Goal: Task Accomplishment & Management: Use online tool/utility

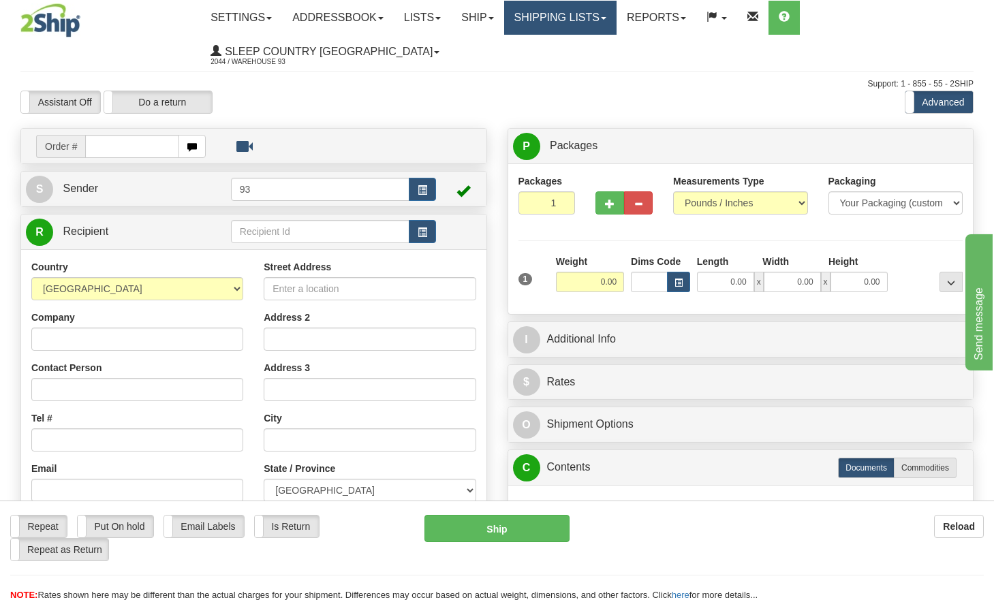
click at [602, 18] on link "Shipping lists" at bounding box center [560, 18] width 112 height 34
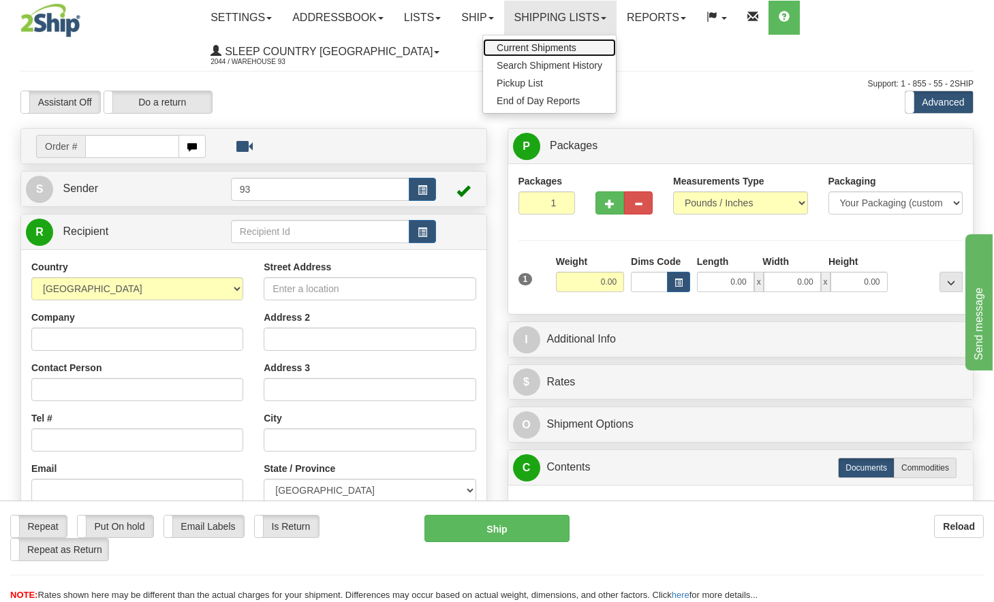
click at [559, 46] on span "Current Shipments" at bounding box center [537, 47] width 80 height 11
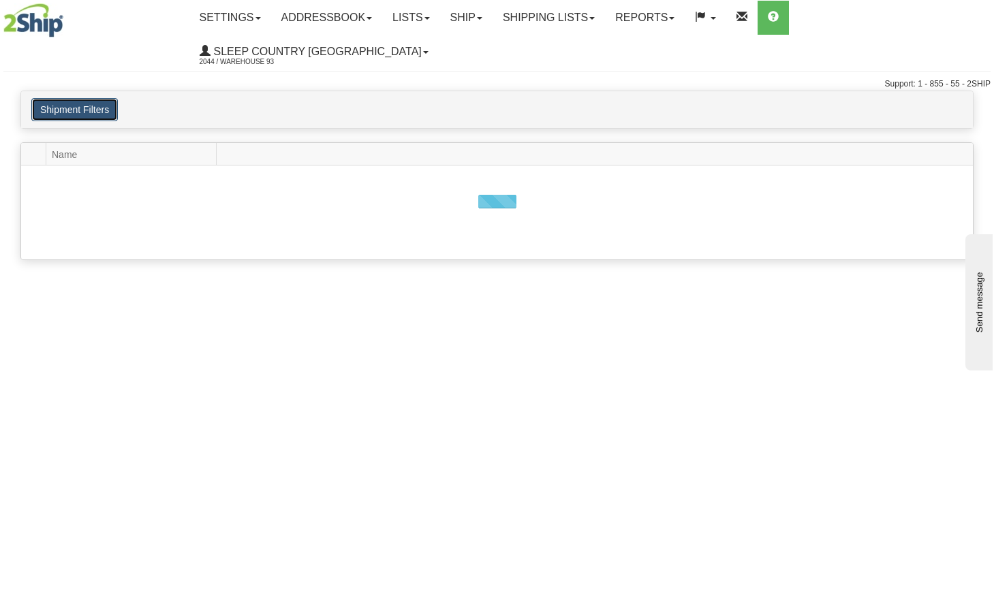
click at [60, 98] on button "Shipment Filters" at bounding box center [74, 109] width 87 height 23
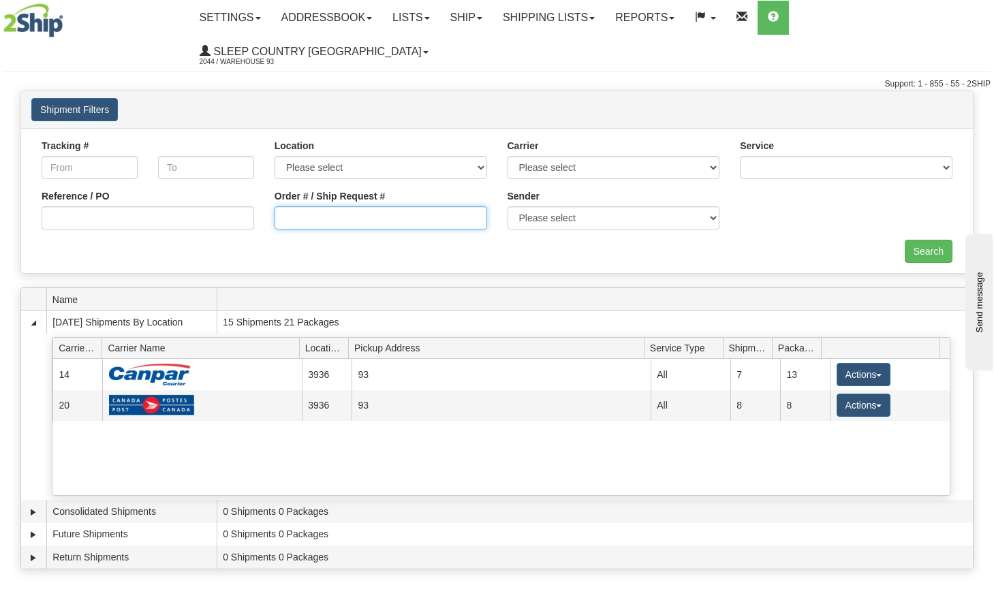
click at [375, 206] on input "Order # / Ship Request #" at bounding box center [381, 217] width 213 height 23
type input "9000i106095"
click at [942, 240] on input "Search" at bounding box center [929, 251] width 48 height 23
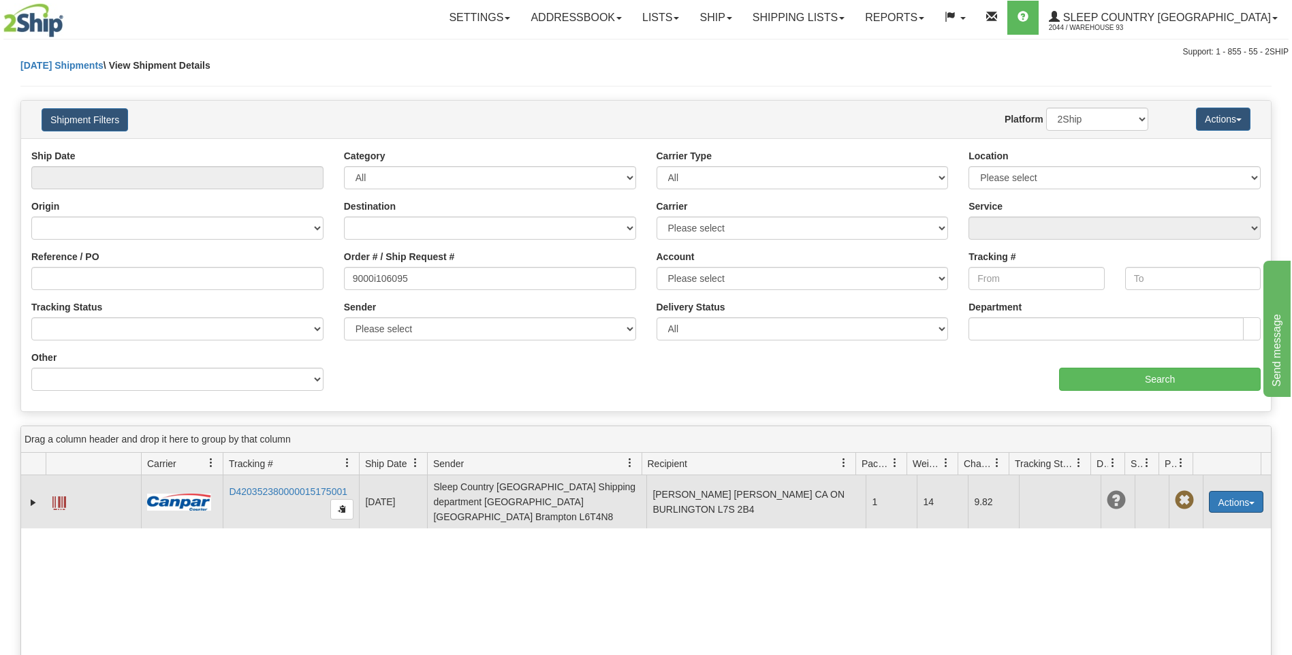
click at [993, 496] on button "Actions" at bounding box center [1236, 502] width 55 height 22
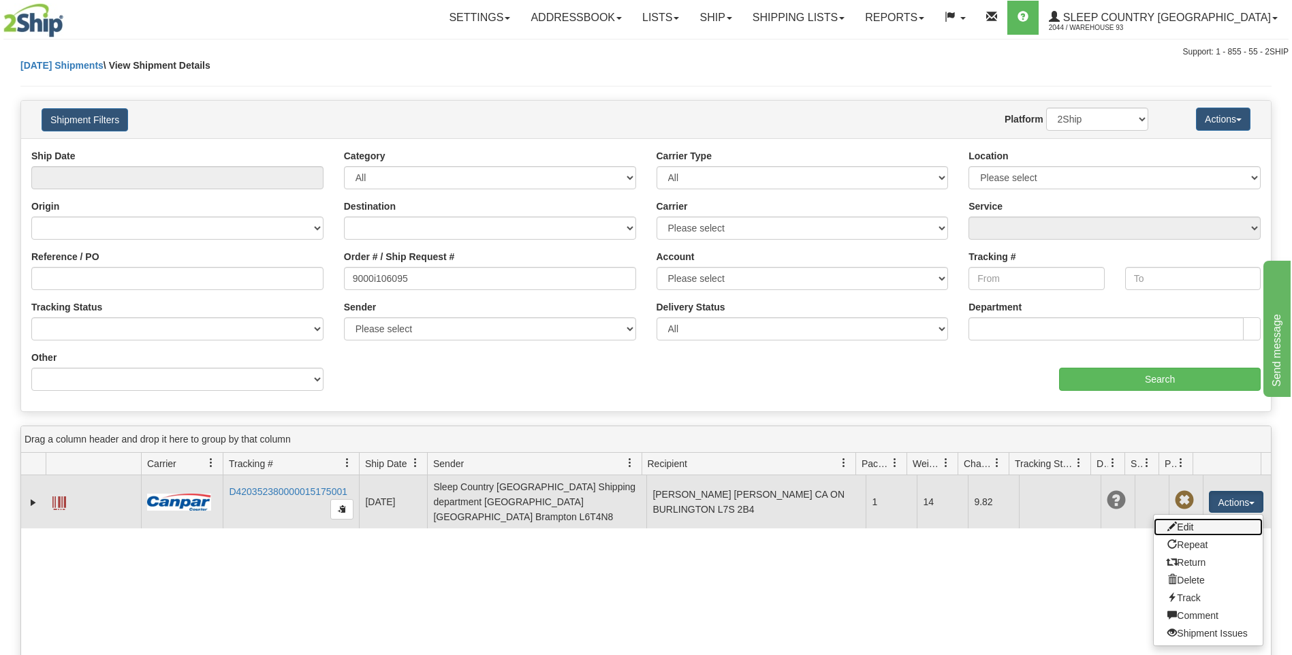
click at [993, 521] on link "Edit" at bounding box center [1208, 527] width 109 height 18
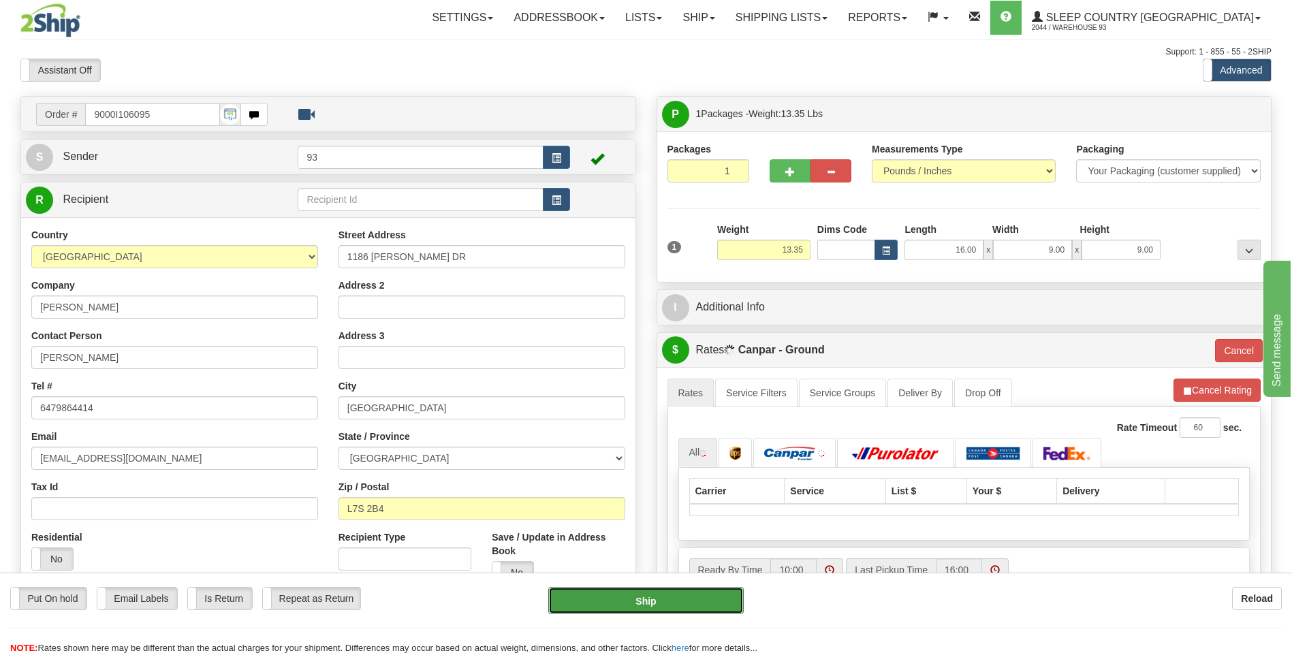
click at [670, 604] on button "Ship" at bounding box center [645, 600] width 195 height 27
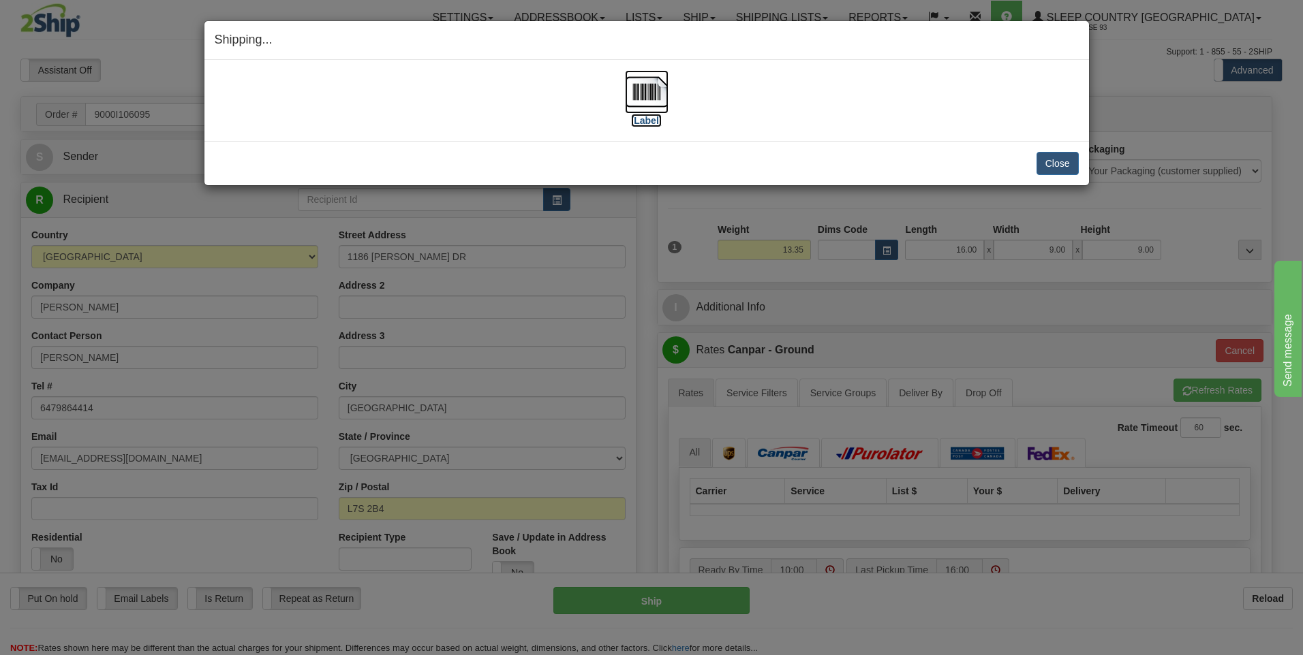
click at [663, 91] on img at bounding box center [647, 92] width 44 height 44
